Goal: Task Accomplishment & Management: Manage account settings

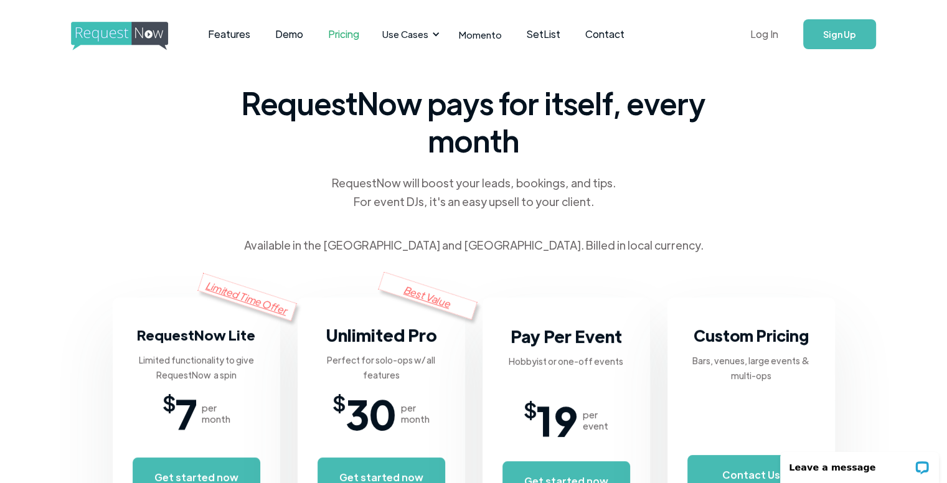
click at [771, 38] on link "Log In" at bounding box center [764, 34] width 53 height 44
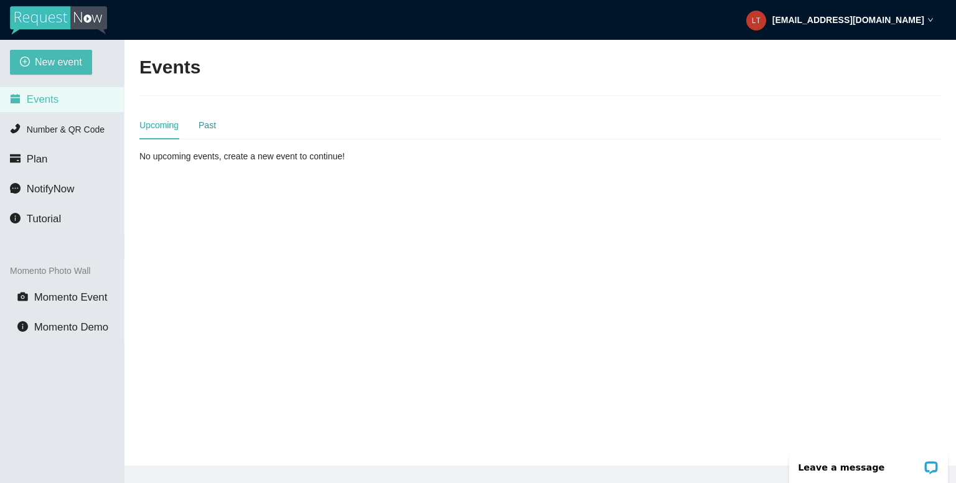
click at [205, 128] on div "Past" at bounding box center [207, 125] width 17 height 14
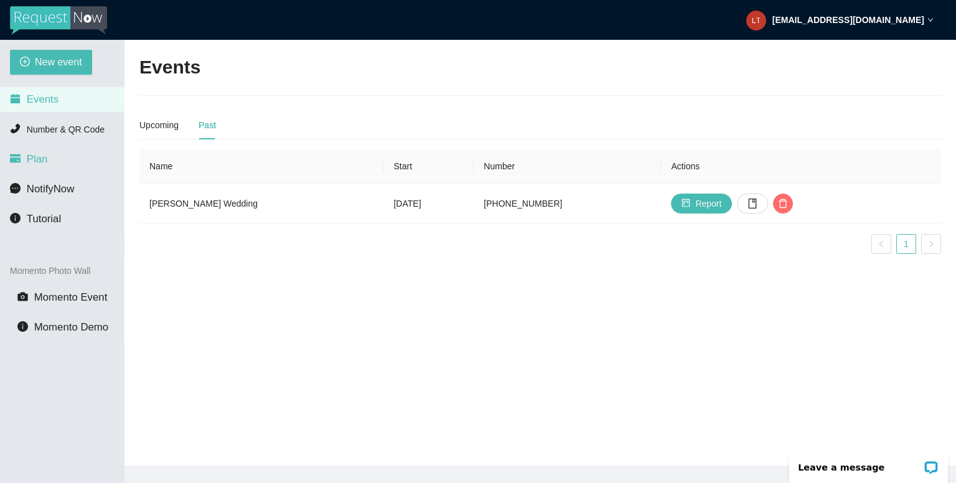
click at [40, 156] on span "Plan" at bounding box center [37, 159] width 21 height 12
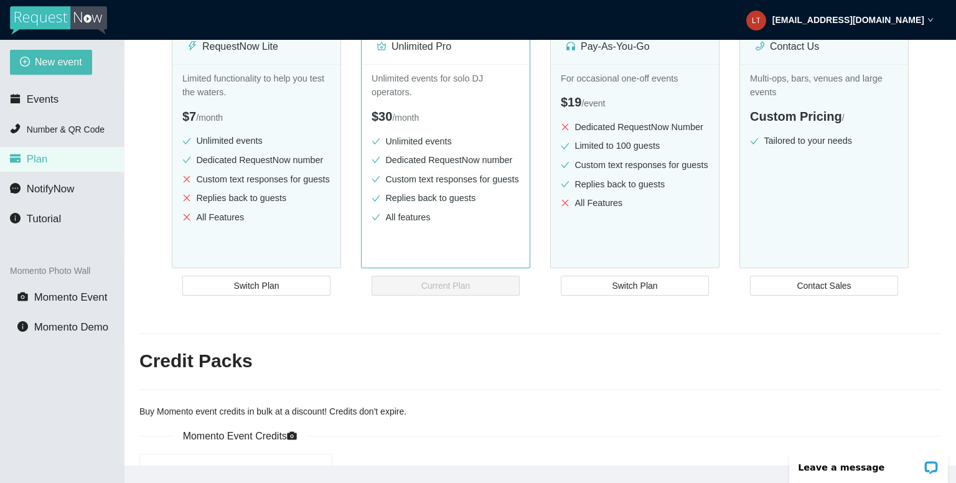
scroll to position [62, 0]
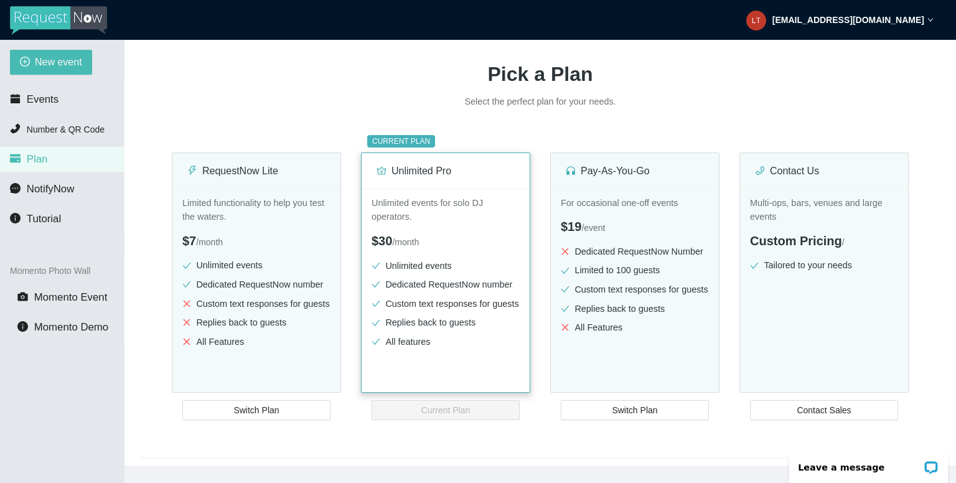
click at [426, 179] on div "Unlimited Pro" at bounding box center [446, 170] width 138 height 35
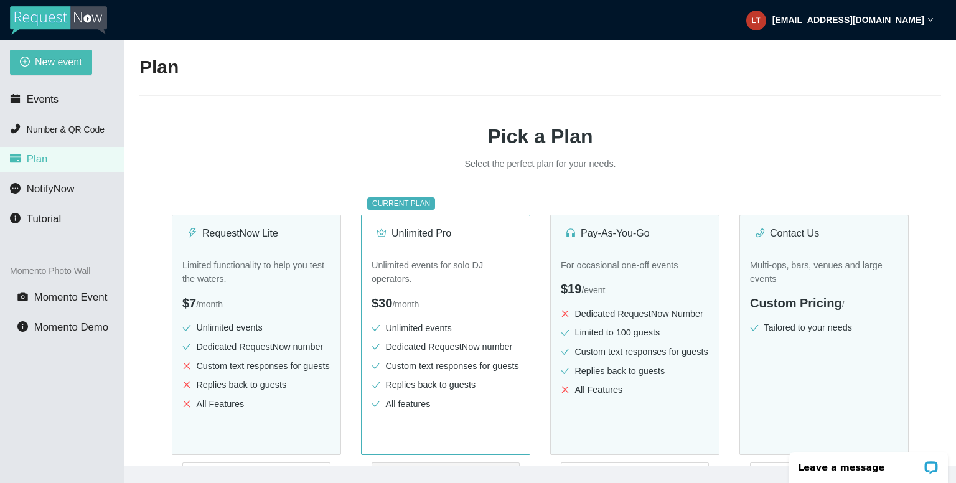
click at [911, 27] on div "[EMAIL_ADDRESS][DOMAIN_NAME]" at bounding box center [839, 20] width 187 height 40
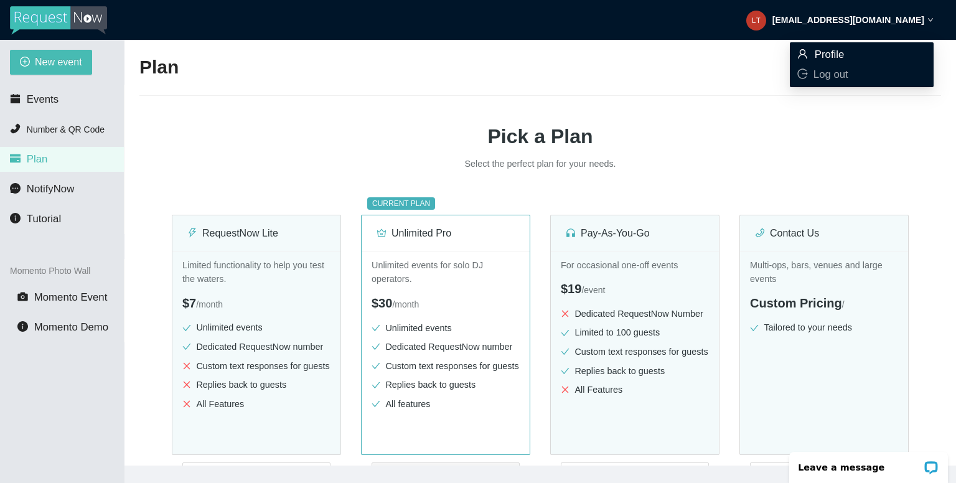
click at [835, 59] on span "Profile" at bounding box center [830, 55] width 30 height 12
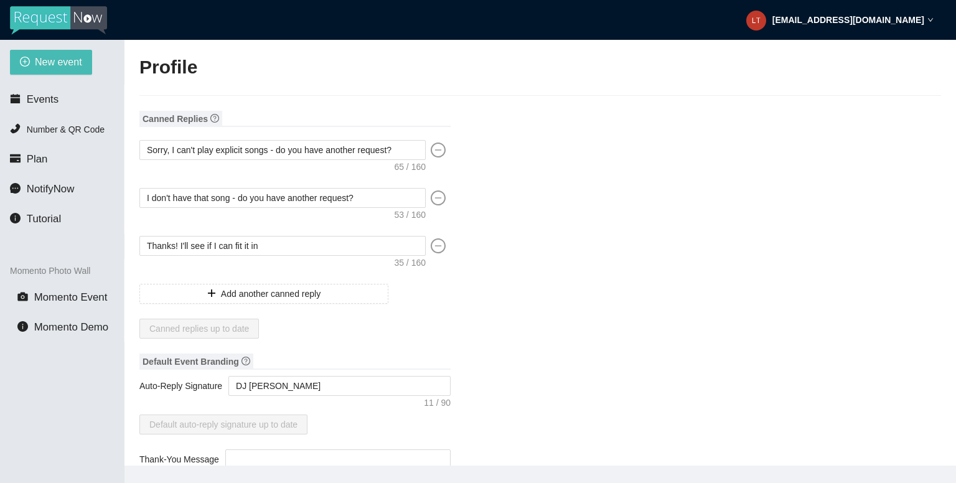
type input "MixWire Productions"
type input "DJ"
type input "(678) 595-6164"
type input "lthomas@mixwirepro.com"
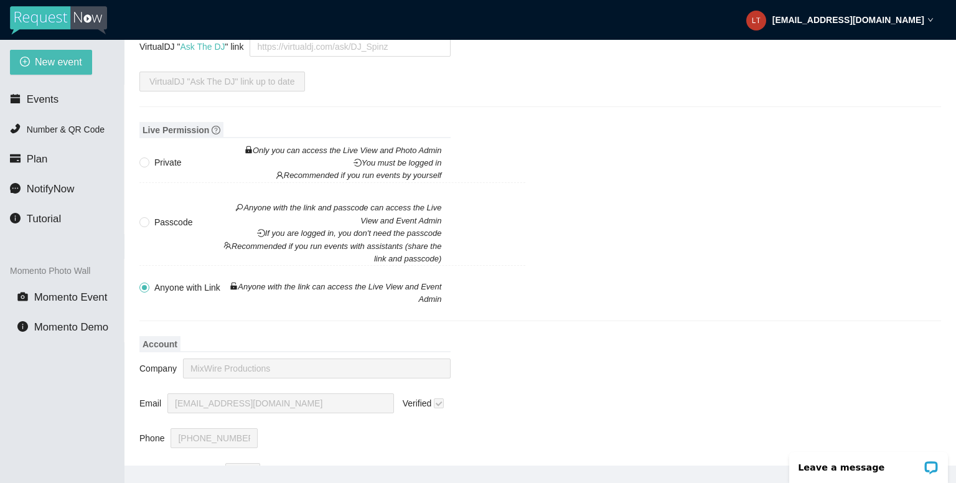
scroll to position [1417, 0]
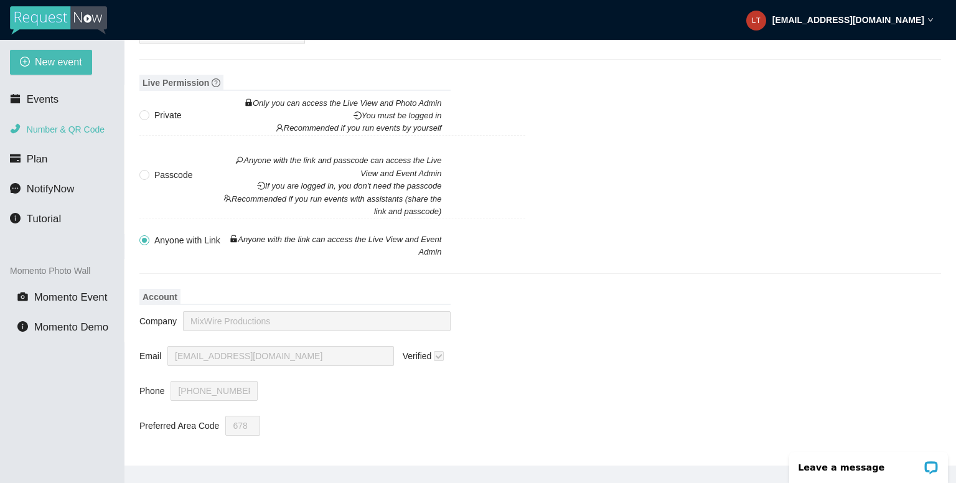
click at [57, 126] on span "Number & QR Code" at bounding box center [66, 130] width 78 height 10
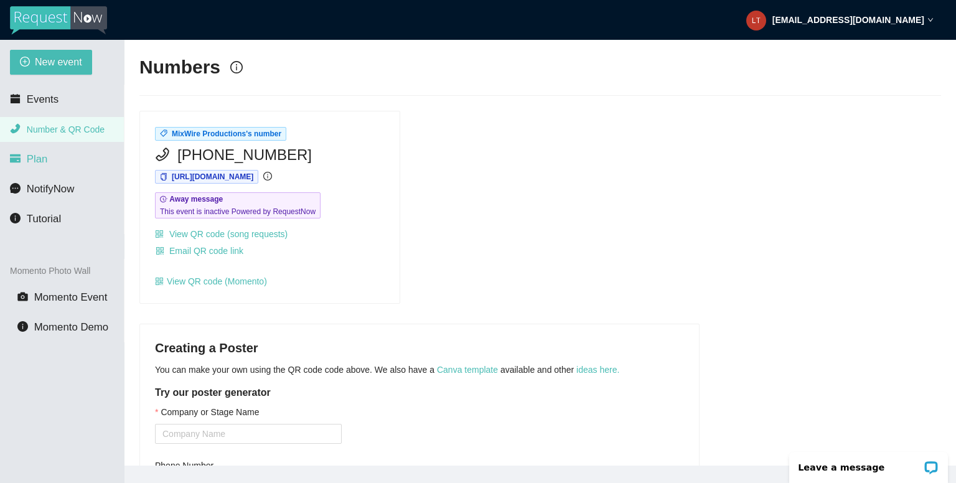
click at [40, 164] on span "Plan" at bounding box center [37, 159] width 21 height 12
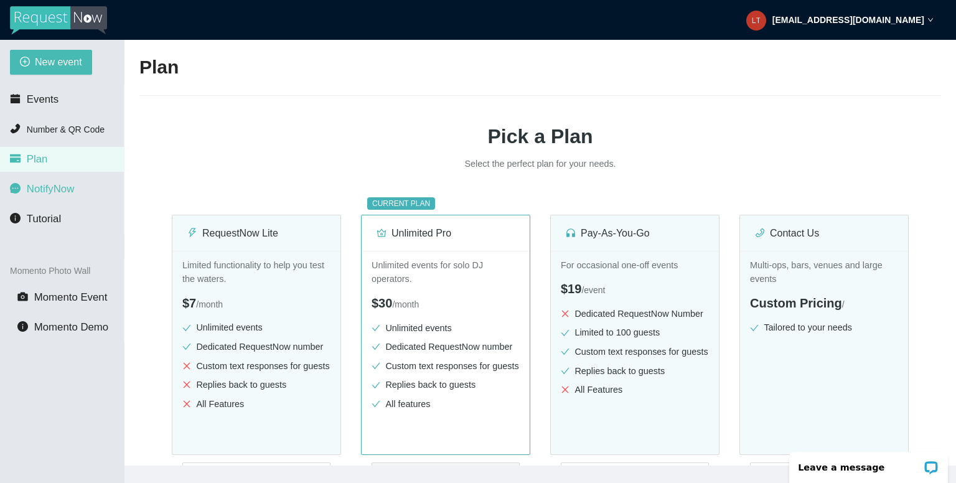
click at [52, 193] on span "NotifyNow" at bounding box center [50, 189] width 47 height 12
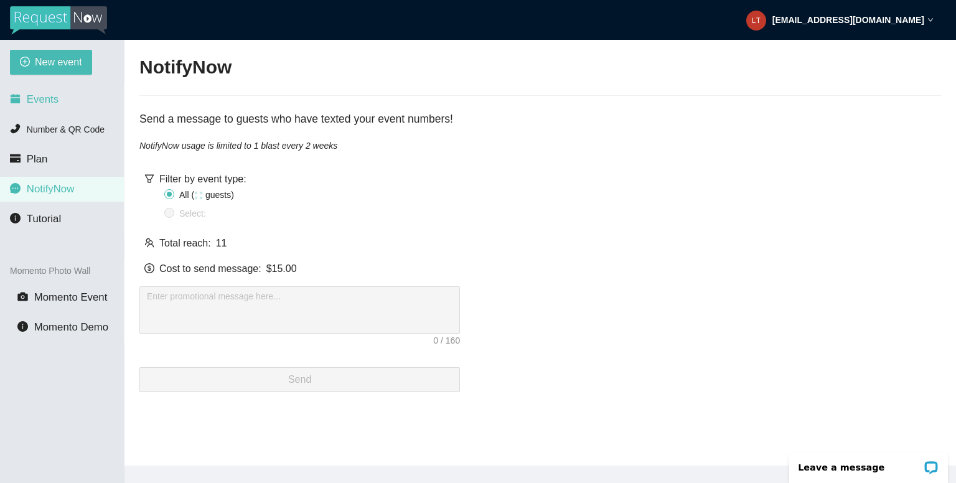
click at [43, 99] on span "Events" at bounding box center [43, 99] width 32 height 12
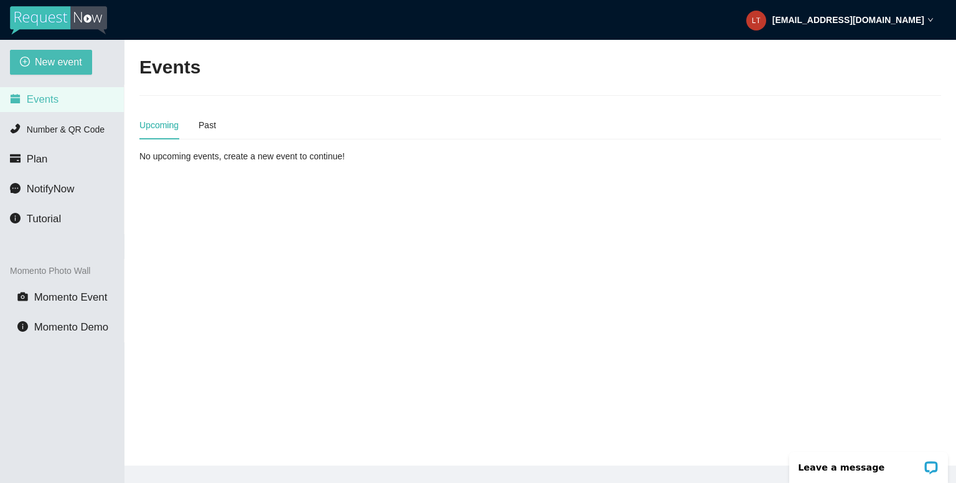
click at [81, 16] on img at bounding box center [58, 20] width 97 height 29
click at [838, 19] on strong "lthomas@mixwirepro.com" at bounding box center [849, 20] width 152 height 10
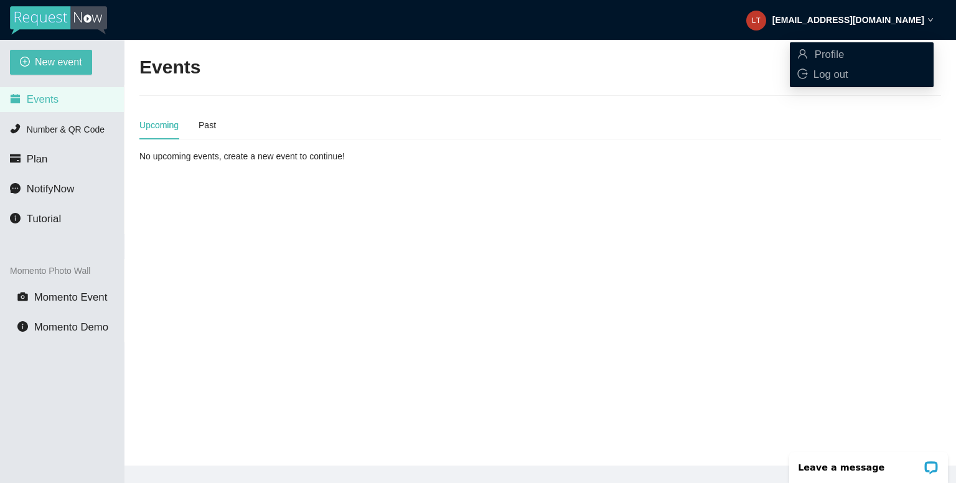
click at [855, 19] on strong "lthomas@mixwirepro.com" at bounding box center [849, 20] width 152 height 10
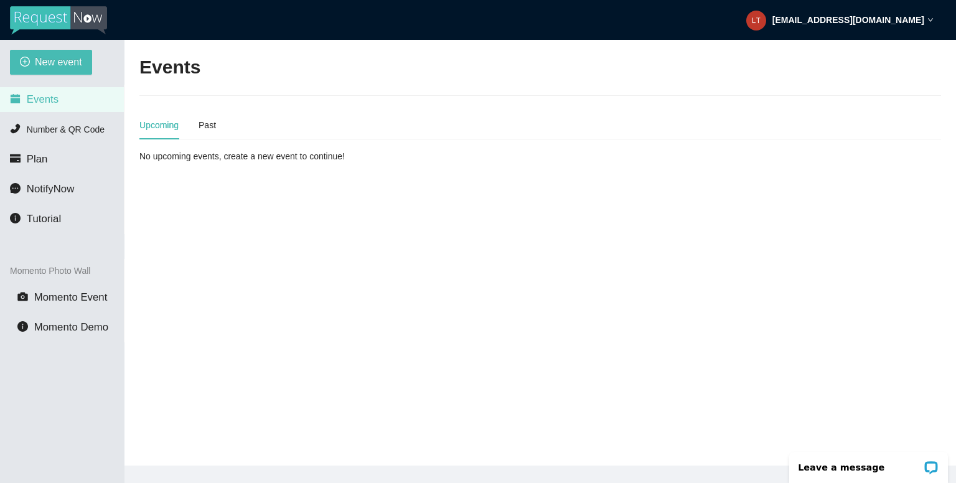
click at [847, 22] on strong "lthomas@mixwirepro.com" at bounding box center [849, 20] width 152 height 10
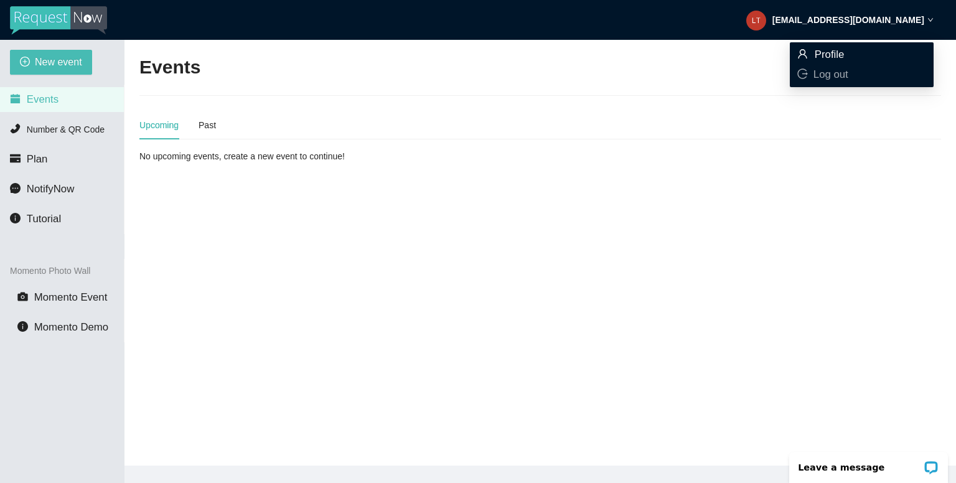
click at [812, 55] on span "Profile" at bounding box center [861, 55] width 129 height 14
type textarea "https://virtualdj.com/ask/DJ_Spinz"
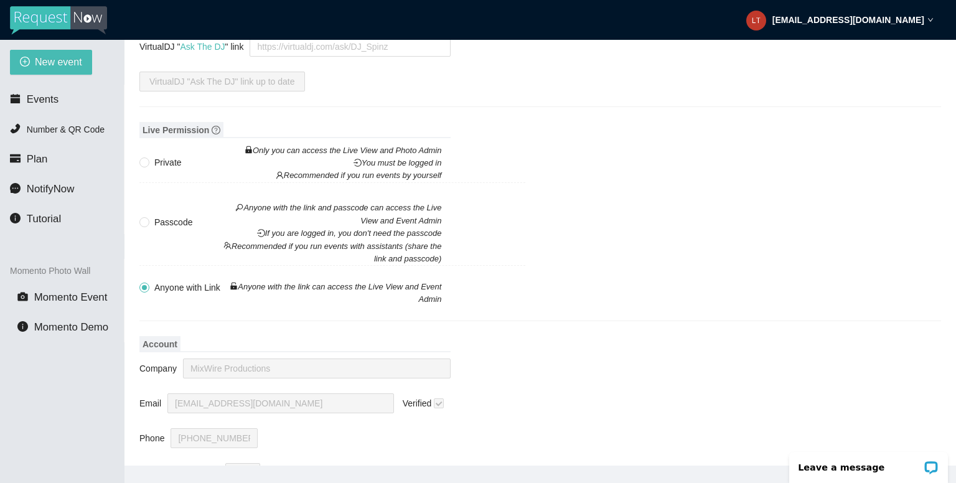
scroll to position [1417, 0]
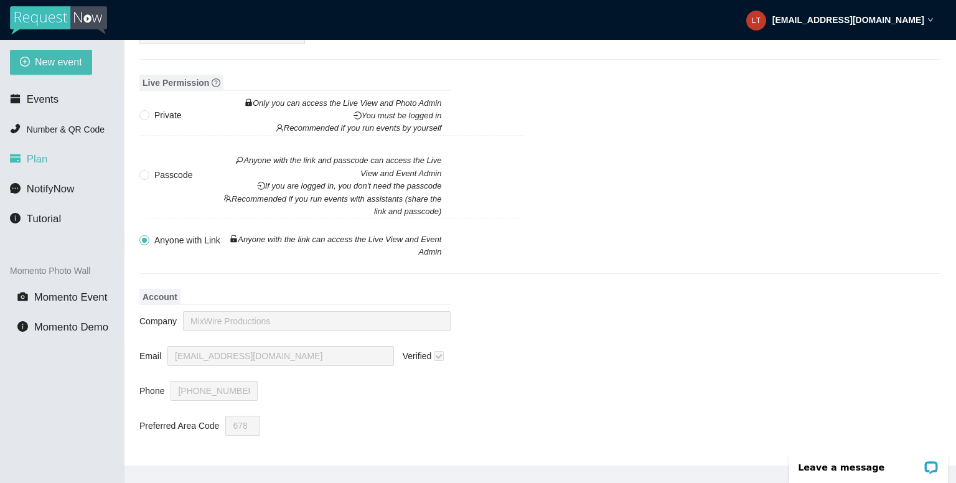
click at [28, 155] on span "Plan" at bounding box center [37, 159] width 21 height 12
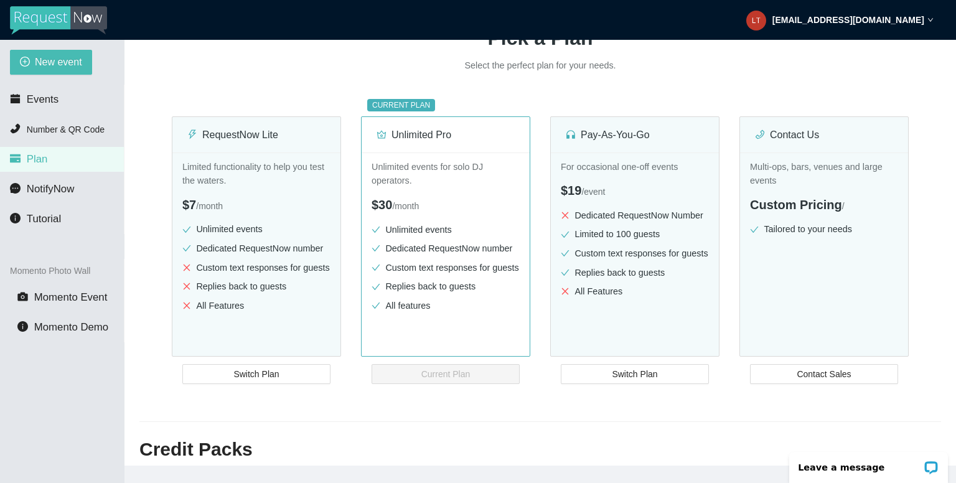
scroll to position [125, 0]
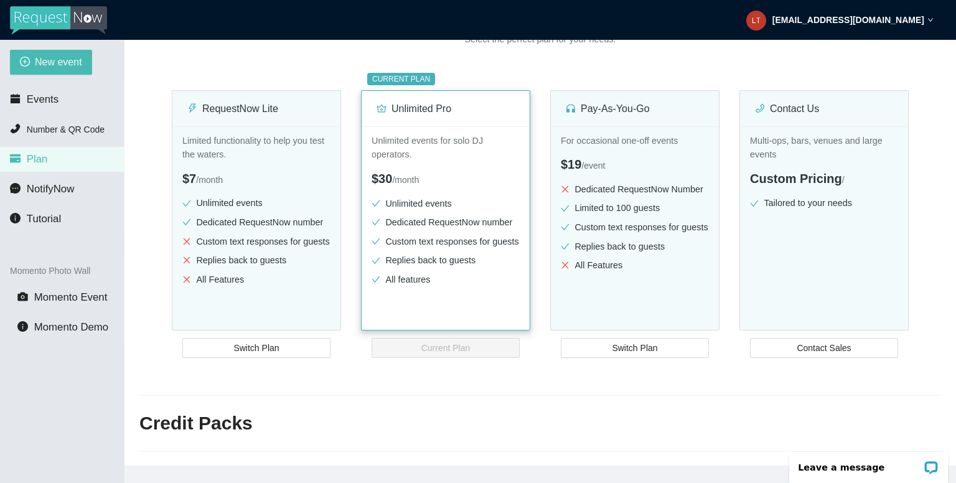
click at [475, 194] on div "Unlimited events for solo DJ operators. $30 / month Unlimited events Dedicated …" at bounding box center [446, 246] width 168 height 240
click at [304, 199] on li "Unlimited events" at bounding box center [256, 203] width 148 height 14
click at [294, 349] on button "Switch Plan" at bounding box center [256, 348] width 148 height 20
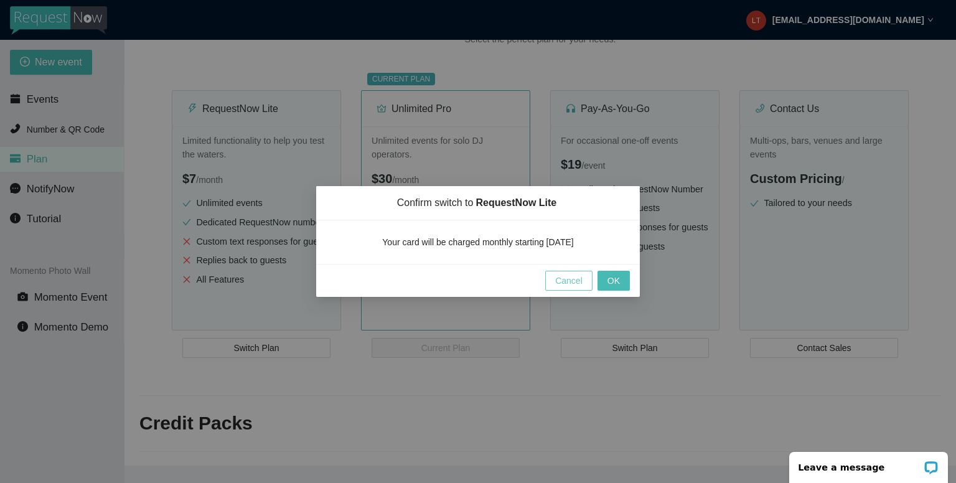
click at [582, 280] on span "Cancel" at bounding box center [568, 281] width 27 height 14
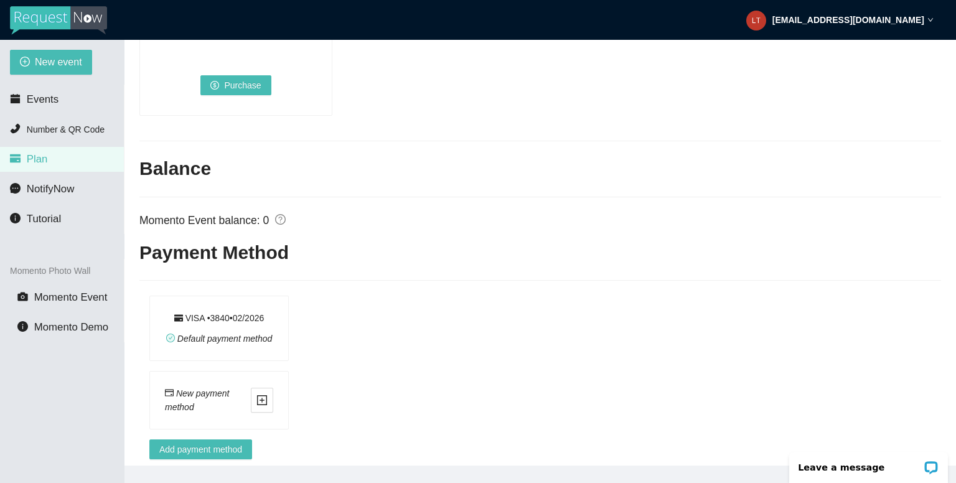
scroll to position [857, 0]
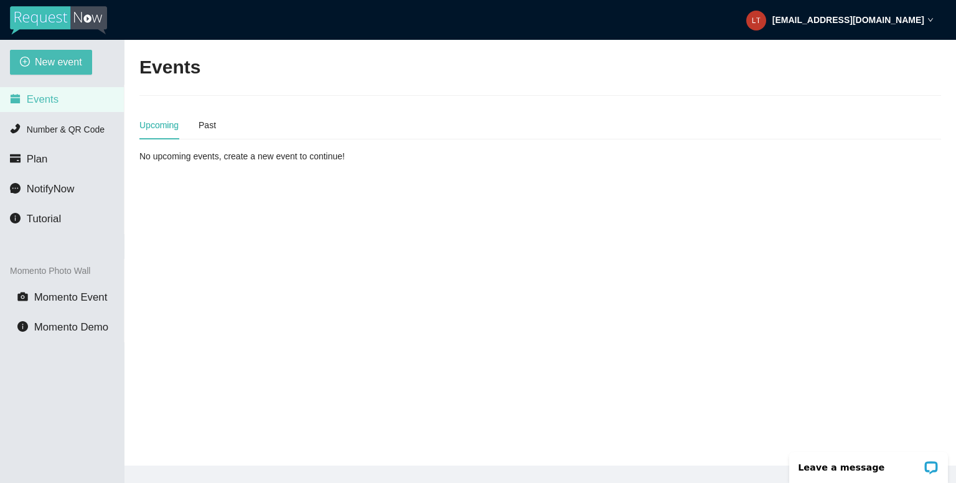
click at [886, 23] on strong "lthomas@mixwirepro.com" at bounding box center [849, 20] width 152 height 10
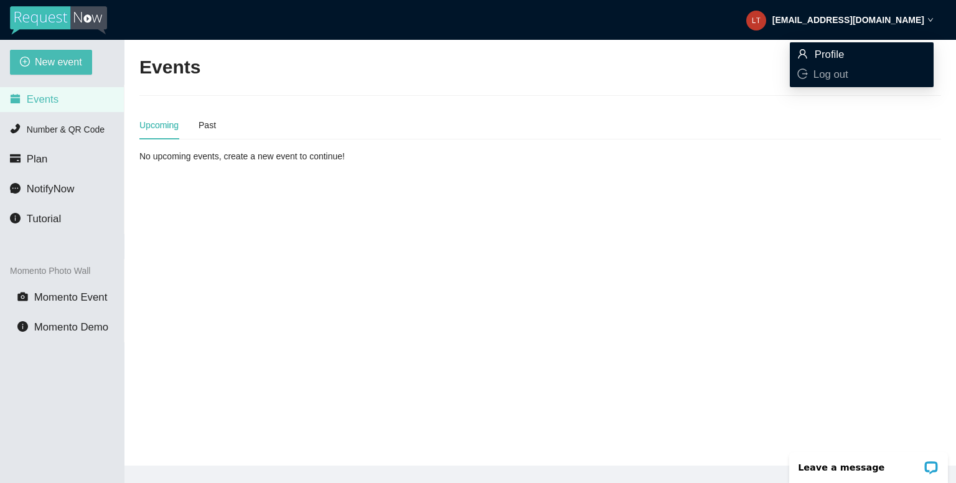
click at [841, 55] on span "Profile" at bounding box center [830, 55] width 30 height 12
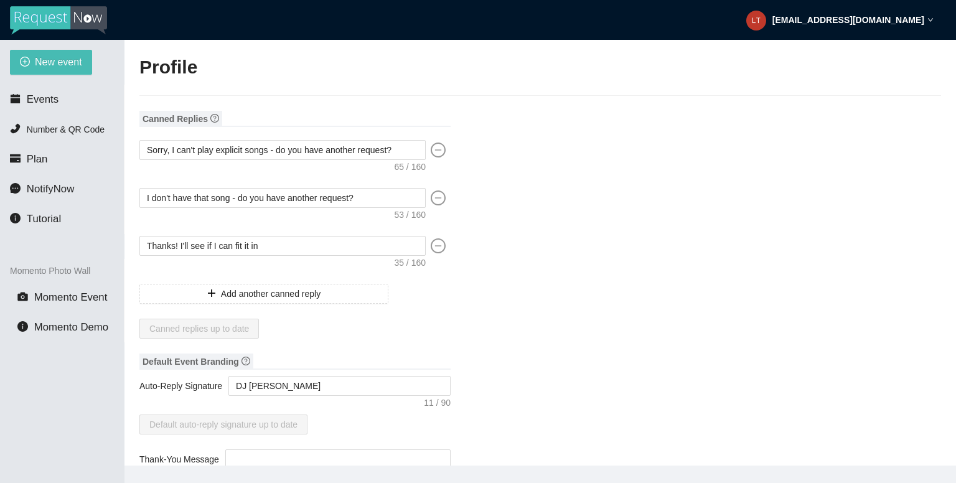
type input "MixWire Productions"
type input "DJ"
type input "(678) 595-6164"
type input "lthomas@mixwirepro.com"
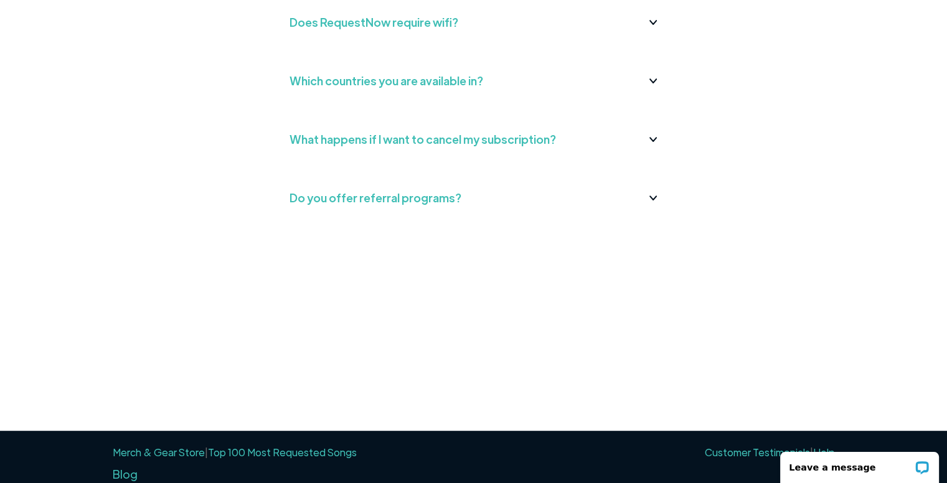
scroll to position [498, 0]
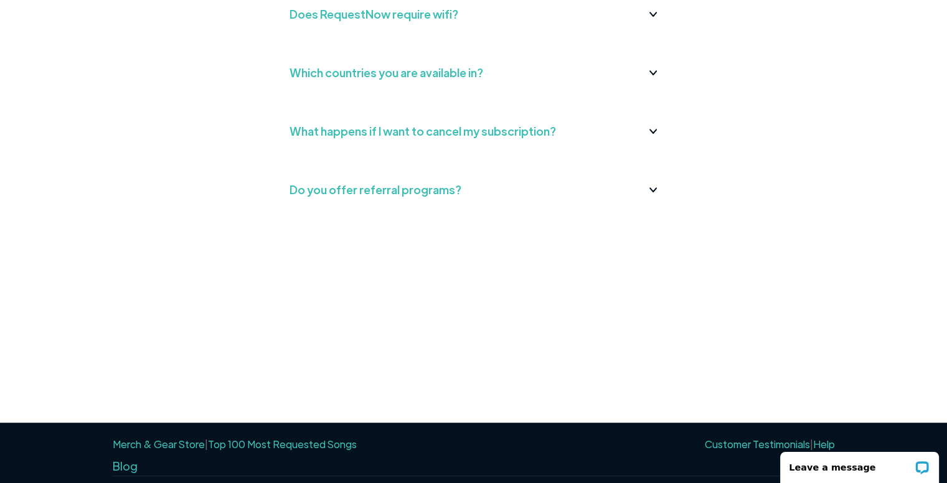
click at [403, 136] on div "What happens if I want to cancel my subscription?" at bounding box center [422, 131] width 266 height 20
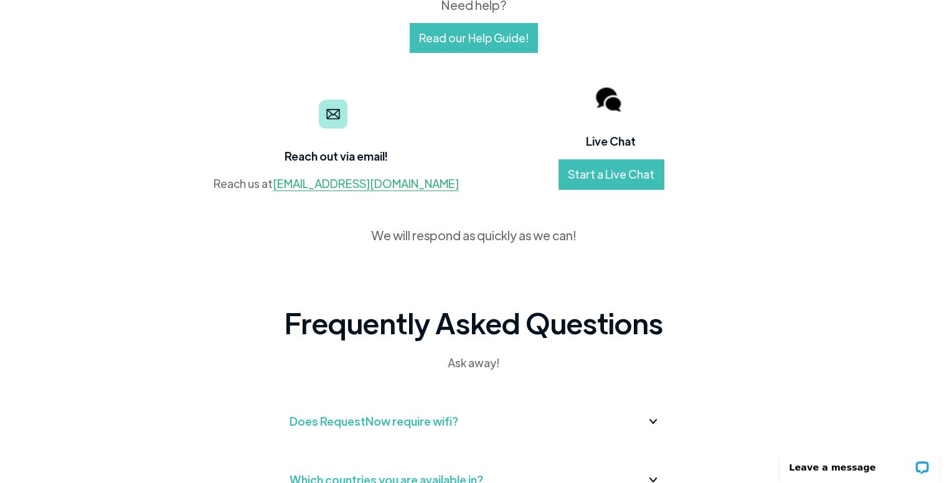
scroll to position [62, 0]
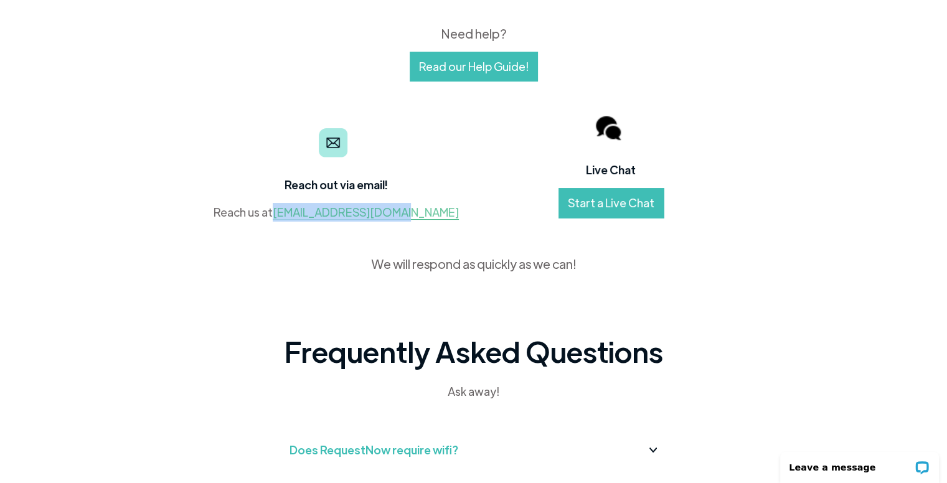
drag, startPoint x: 431, startPoint y: 212, endPoint x: 304, endPoint y: 215, distance: 126.4
click at [304, 215] on div "Reach out via email! Reach us at [EMAIL_ADDRESS][DOMAIN_NAME]" at bounding box center [336, 165] width 275 height 113
copy link "[EMAIL_ADDRESS][DOMAIN_NAME]"
